Goal: Information Seeking & Learning: Learn about a topic

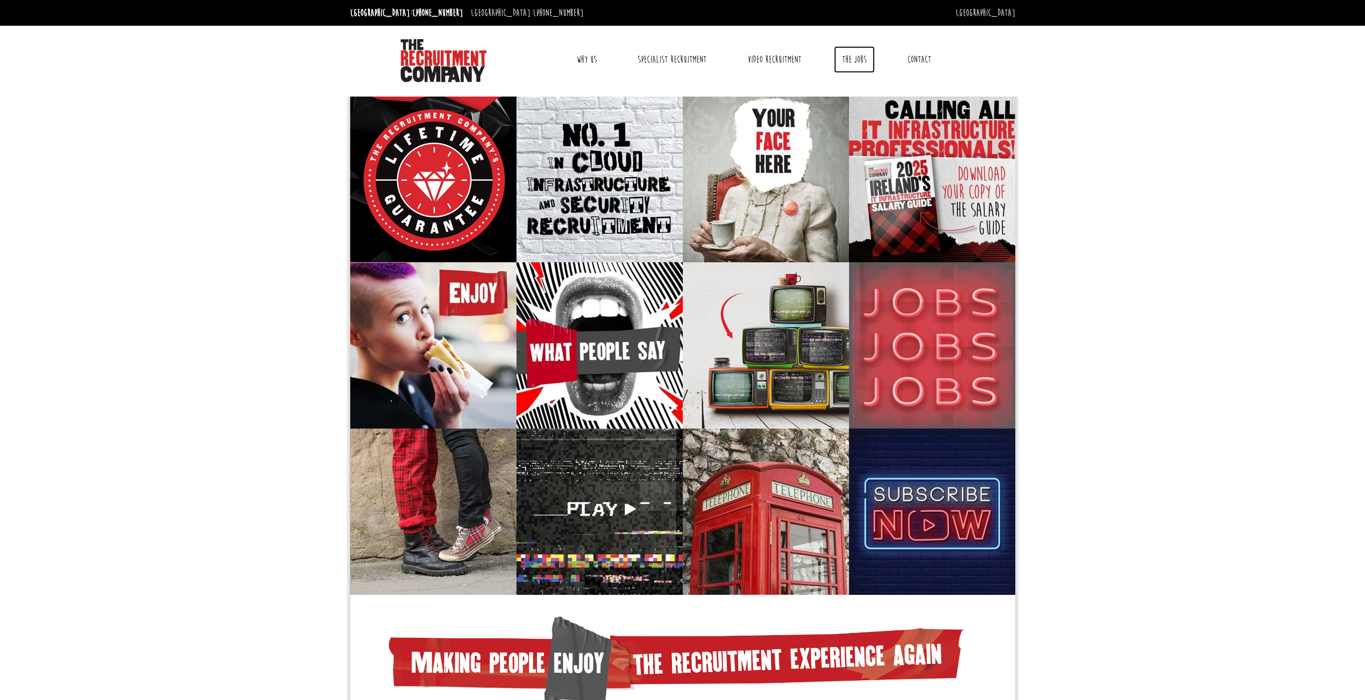
click at [867, 64] on link "The Jobs" at bounding box center [854, 59] width 41 height 27
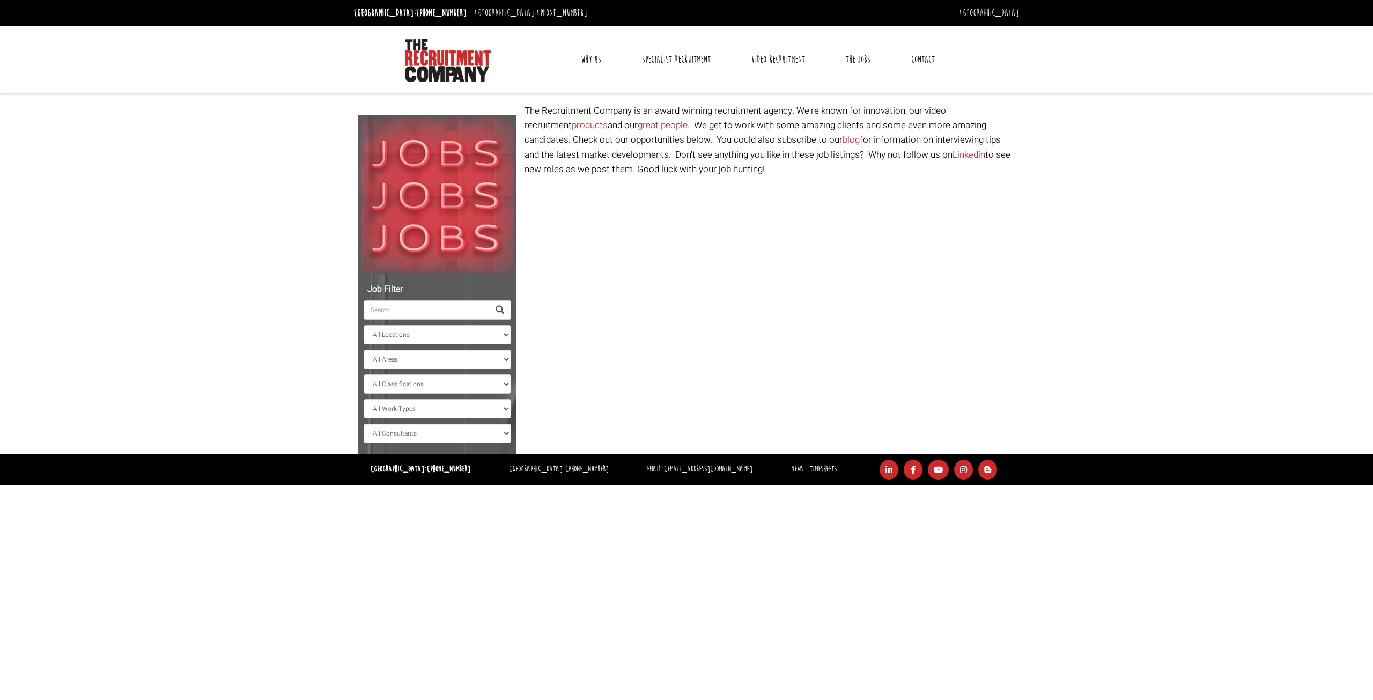
select select "[GEOGRAPHIC_DATA]"
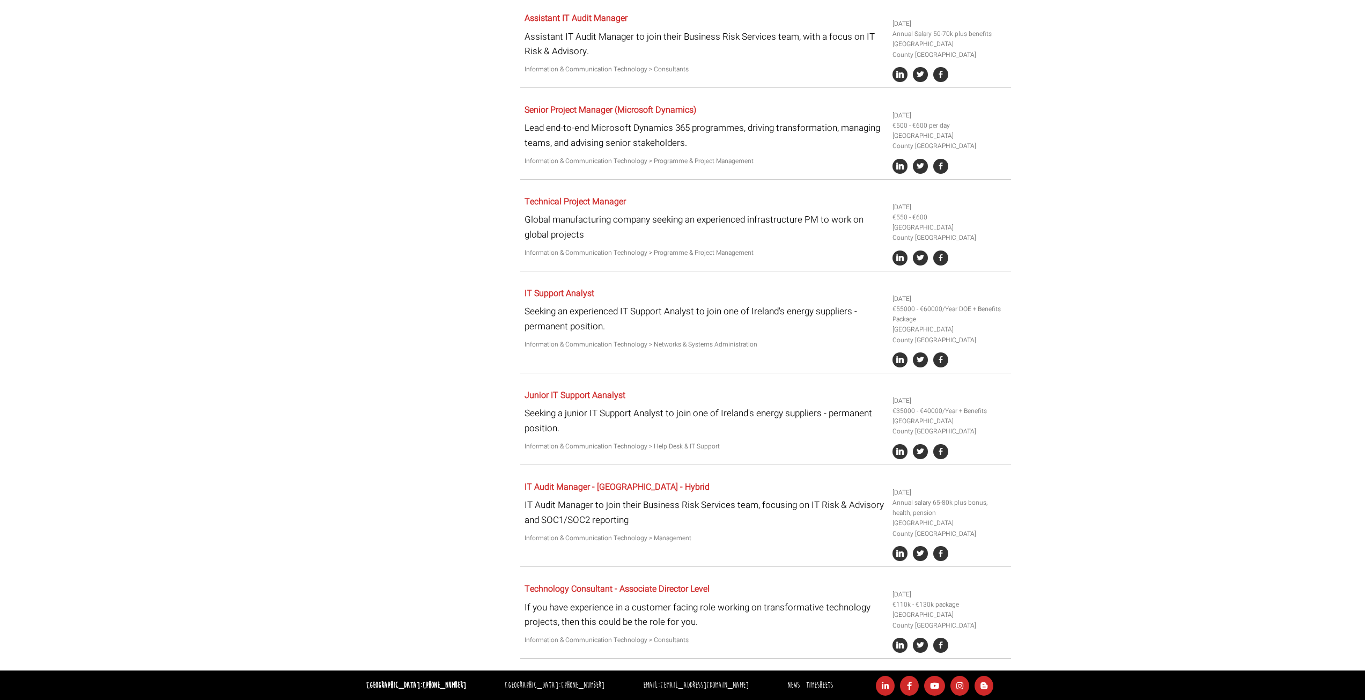
scroll to position [471, 0]
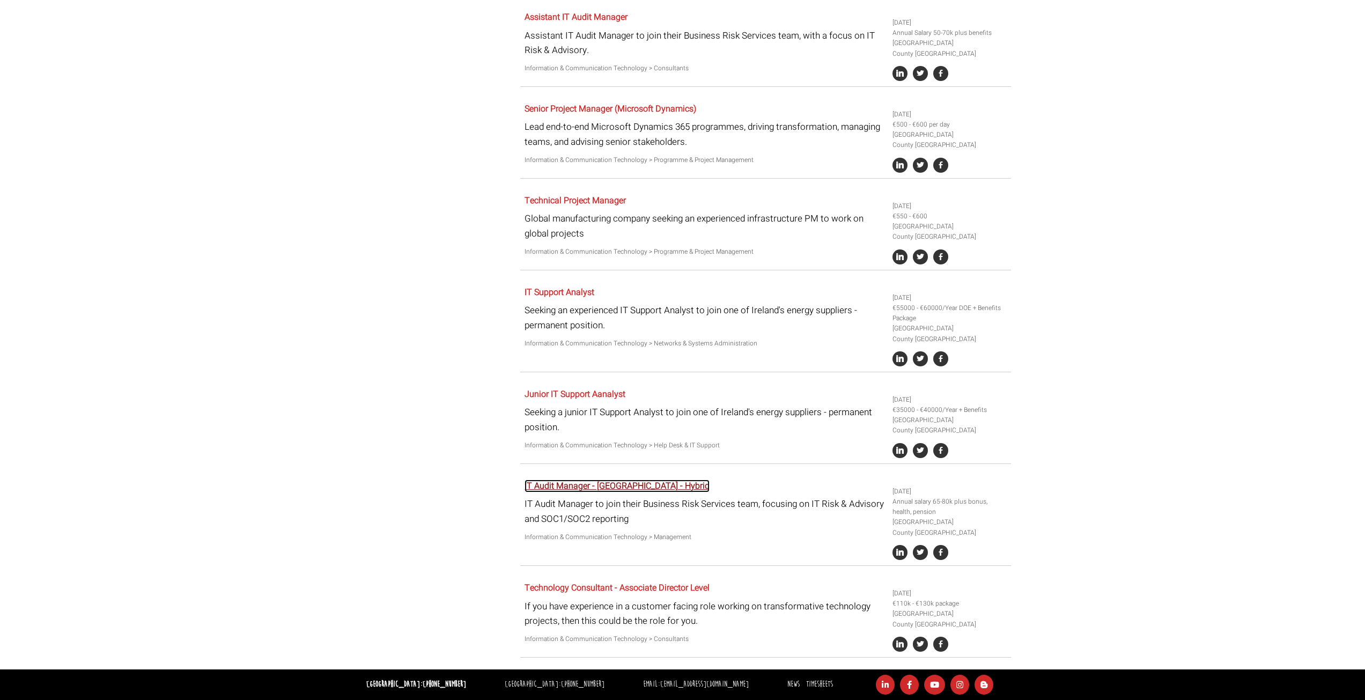
click at [620, 491] on link "IT Audit Manager - Dublin - Hybrid" at bounding box center [617, 486] width 185 height 13
click at [581, 298] on link "IT Support Analyst" at bounding box center [560, 292] width 70 height 13
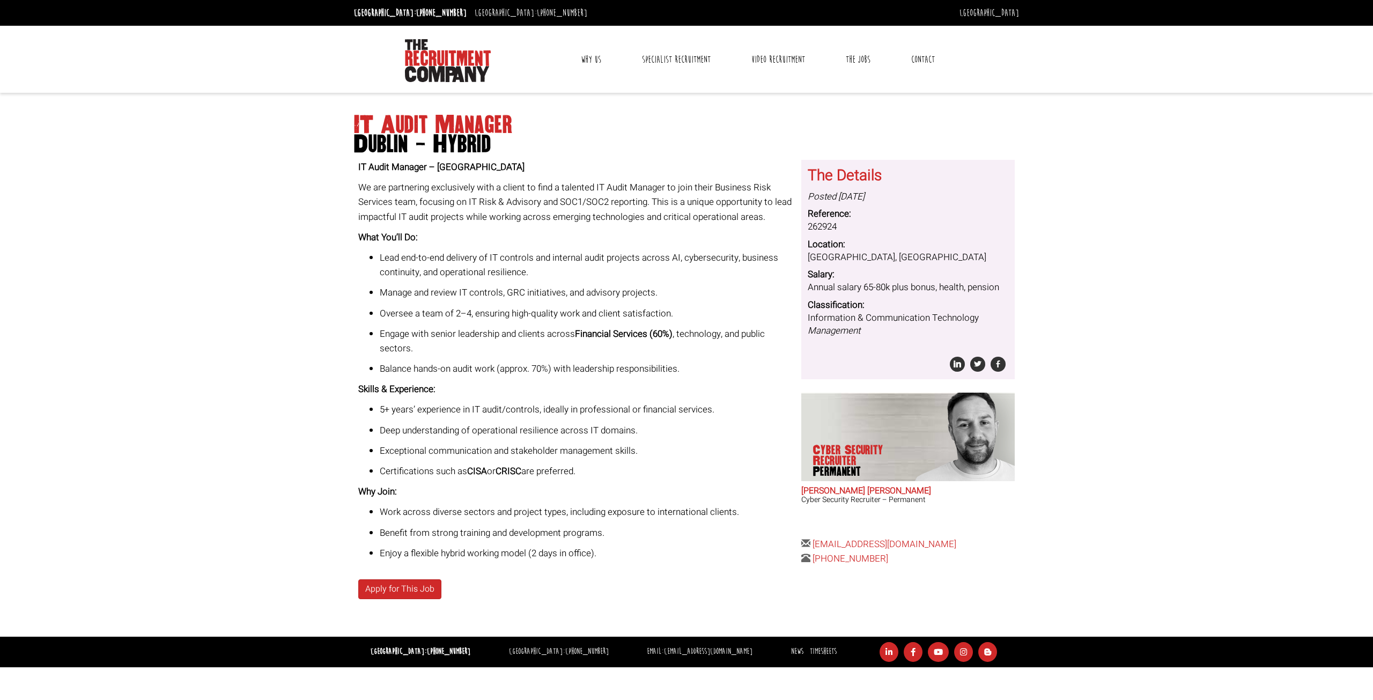
click at [476, 472] on strong "CISA" at bounding box center [477, 471] width 20 height 13
click at [566, 296] on p "Manage and review IT controls, GRC initiatives, and advisory projects." at bounding box center [587, 292] width 414 height 14
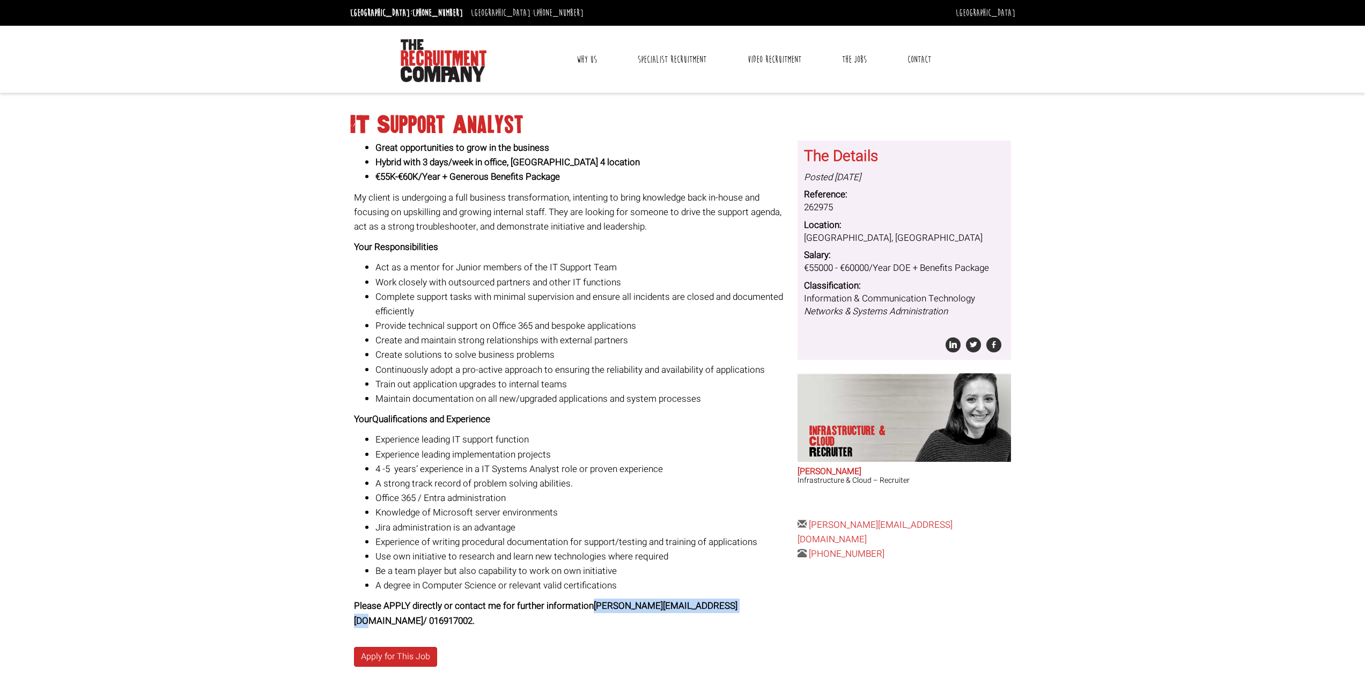
drag, startPoint x: 740, startPoint y: 607, endPoint x: 593, endPoint y: 601, distance: 147.1
click at [593, 601] on strong "Please APPLY directly or contact me for further information [PERSON_NAME][EMAIL…" at bounding box center [546, 613] width 384 height 28
click at [686, 559] on li "Use own initiative to research and learn new technologies where required" at bounding box center [582, 556] width 414 height 14
drag, startPoint x: 739, startPoint y: 607, endPoint x: 594, endPoint y: 610, distance: 145.4
click at [594, 610] on strong "Please APPLY directly or contact me for further information [PERSON_NAME][EMAIL…" at bounding box center [546, 613] width 384 height 28
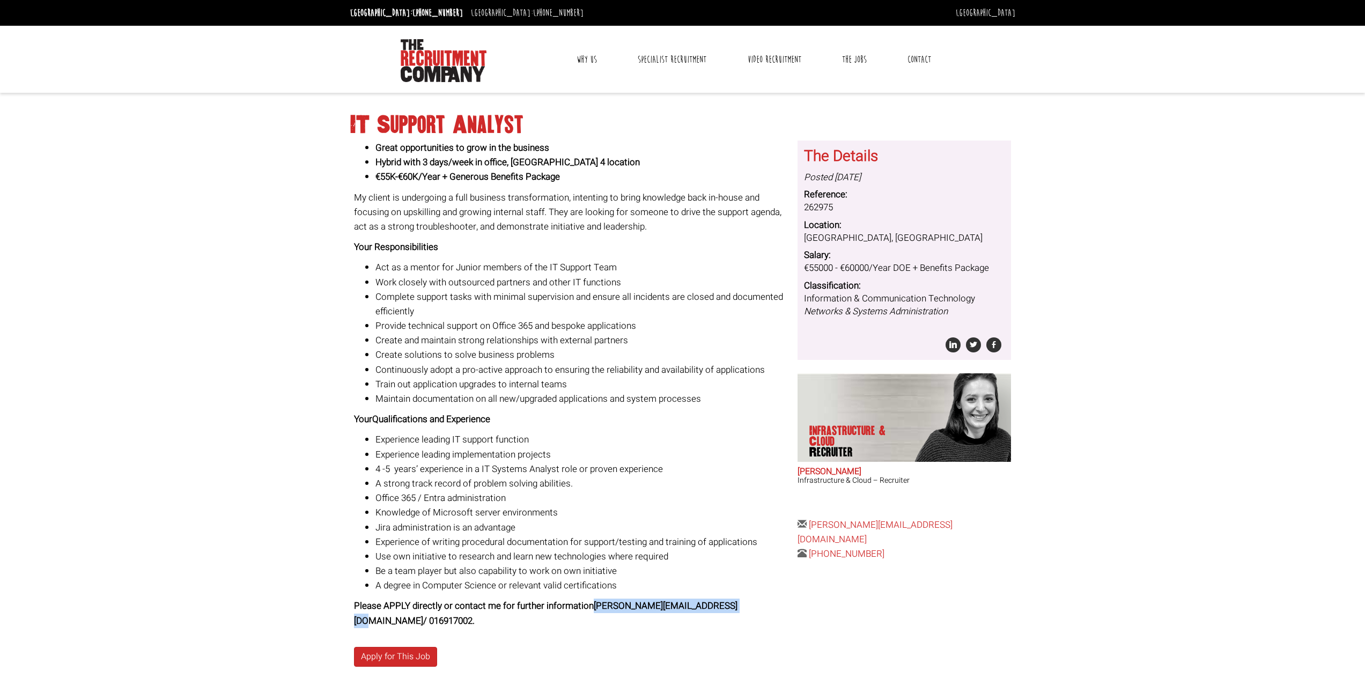
copy strong "[PERSON_NAME][EMAIL_ADDRESS][DOMAIN_NAME]"
drag, startPoint x: 282, startPoint y: 24, endPoint x: 137, endPoint y: 47, distance: 146.1
drag, startPoint x: 137, startPoint y: 47, endPoint x: 281, endPoint y: 426, distance: 405.4
click at [281, 426] on body "[GEOGRAPHIC_DATA]: [PHONE_NUMBER] [GEOGRAPHIC_DATA]: [PHONE_NUMBER] [GEOGRAPHIC…" at bounding box center [682, 367] width 1365 height 735
